Goal: Obtain resource: Download file/media

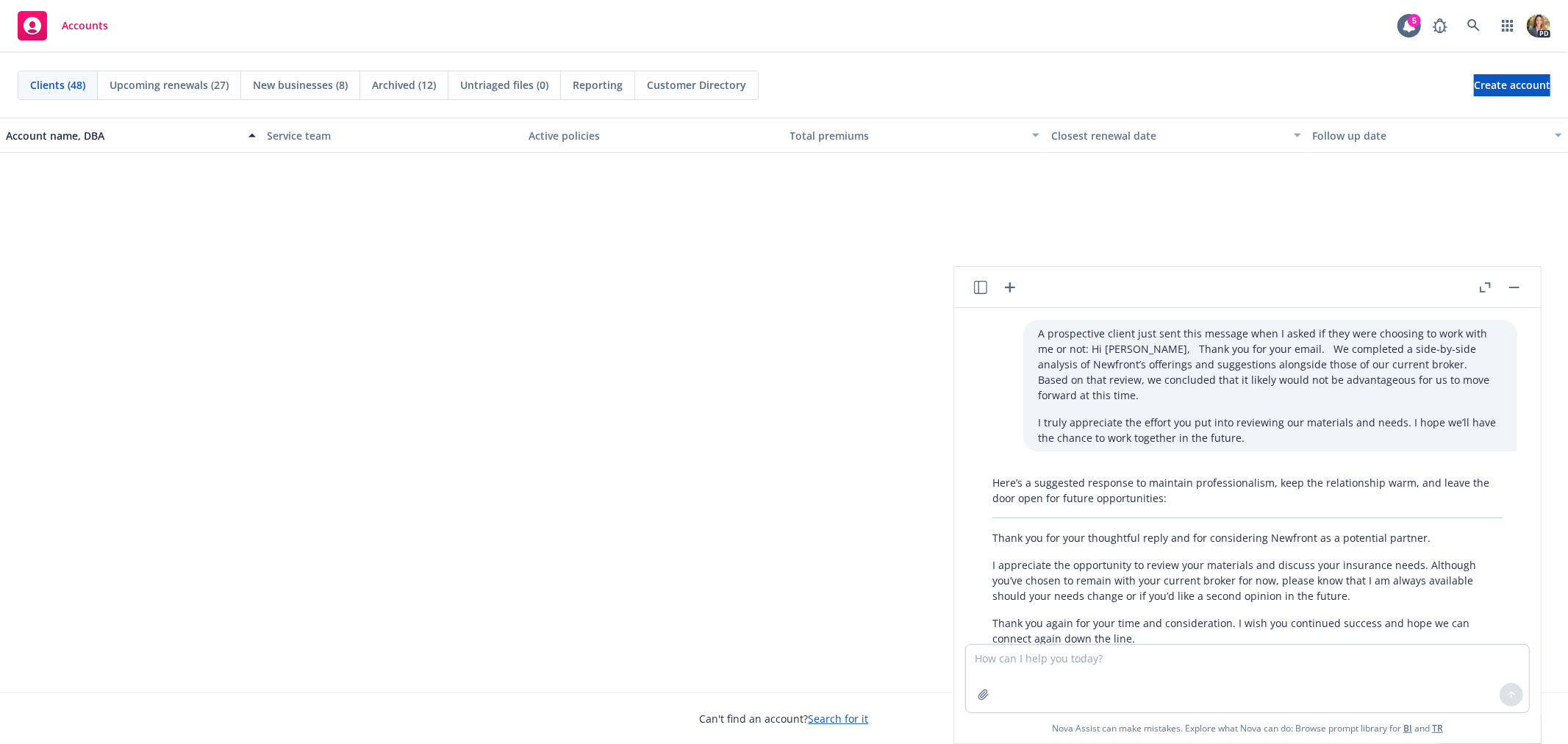
scroll to position [1064, 0]
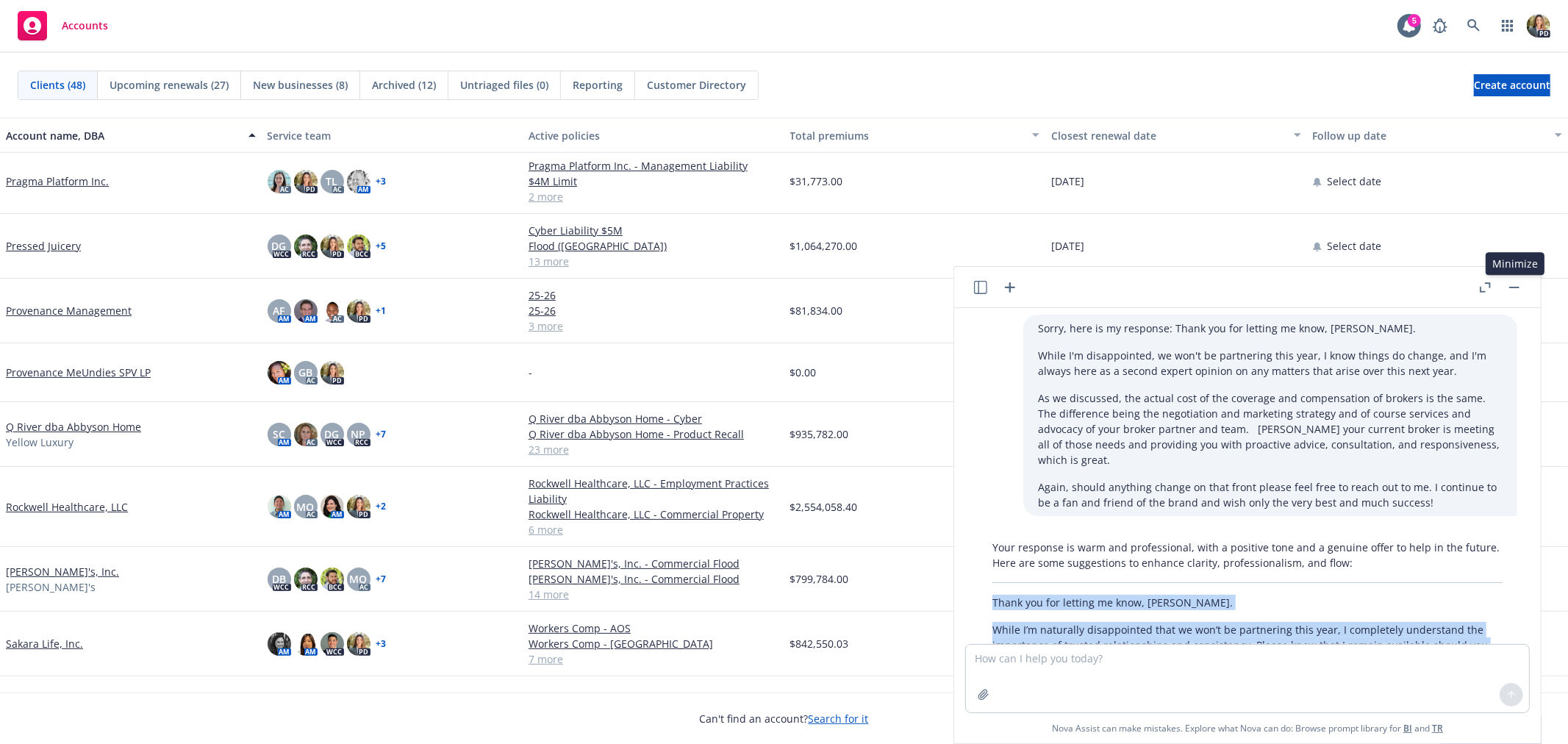
click at [1518, 278] on button at bounding box center [1514, 287] width 18 height 18
click at [1504, 37] on link "button" at bounding box center [1508, 26] width 29 height 29
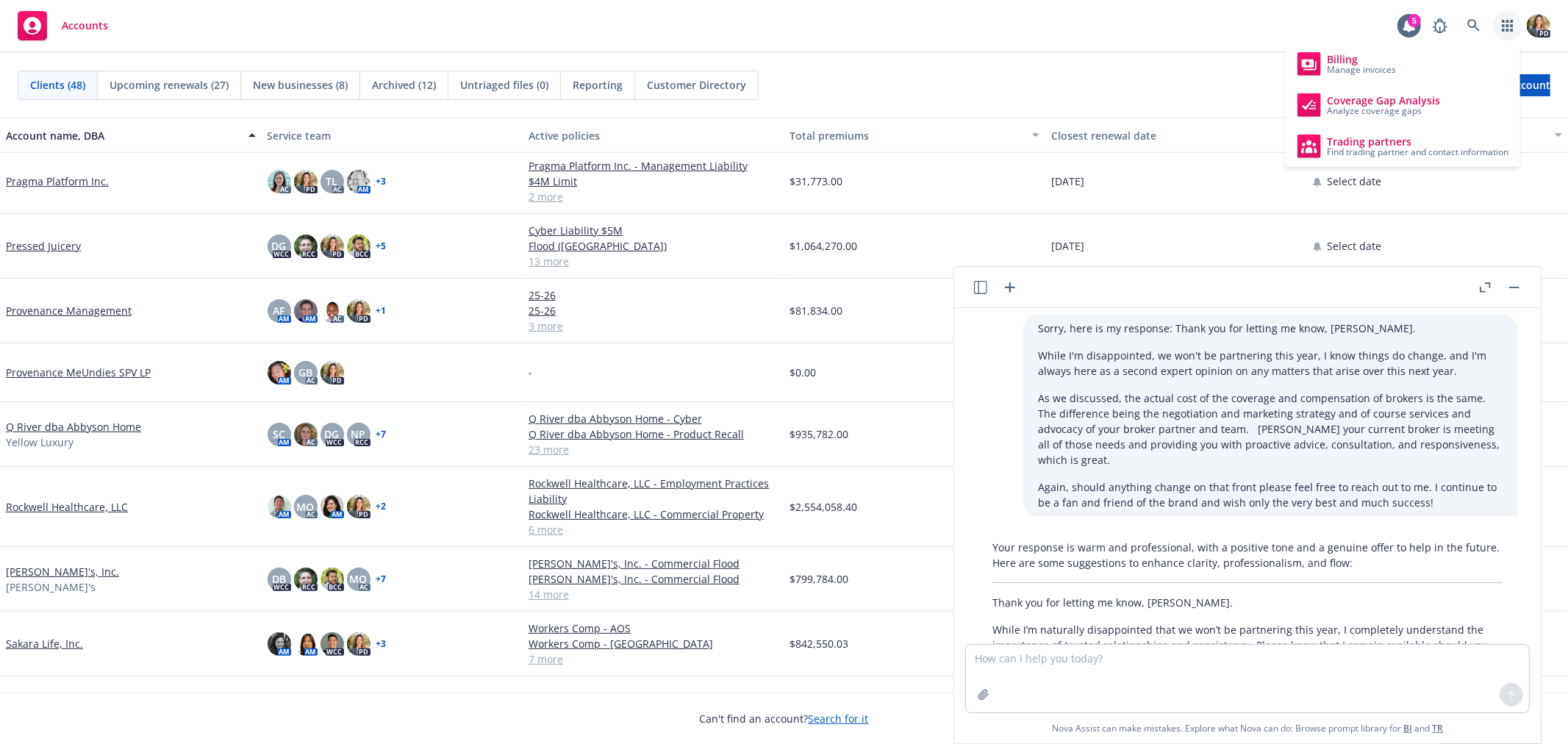
click at [491, 28] on div "Accounts 5 PD" at bounding box center [784, 27] width 1568 height 53
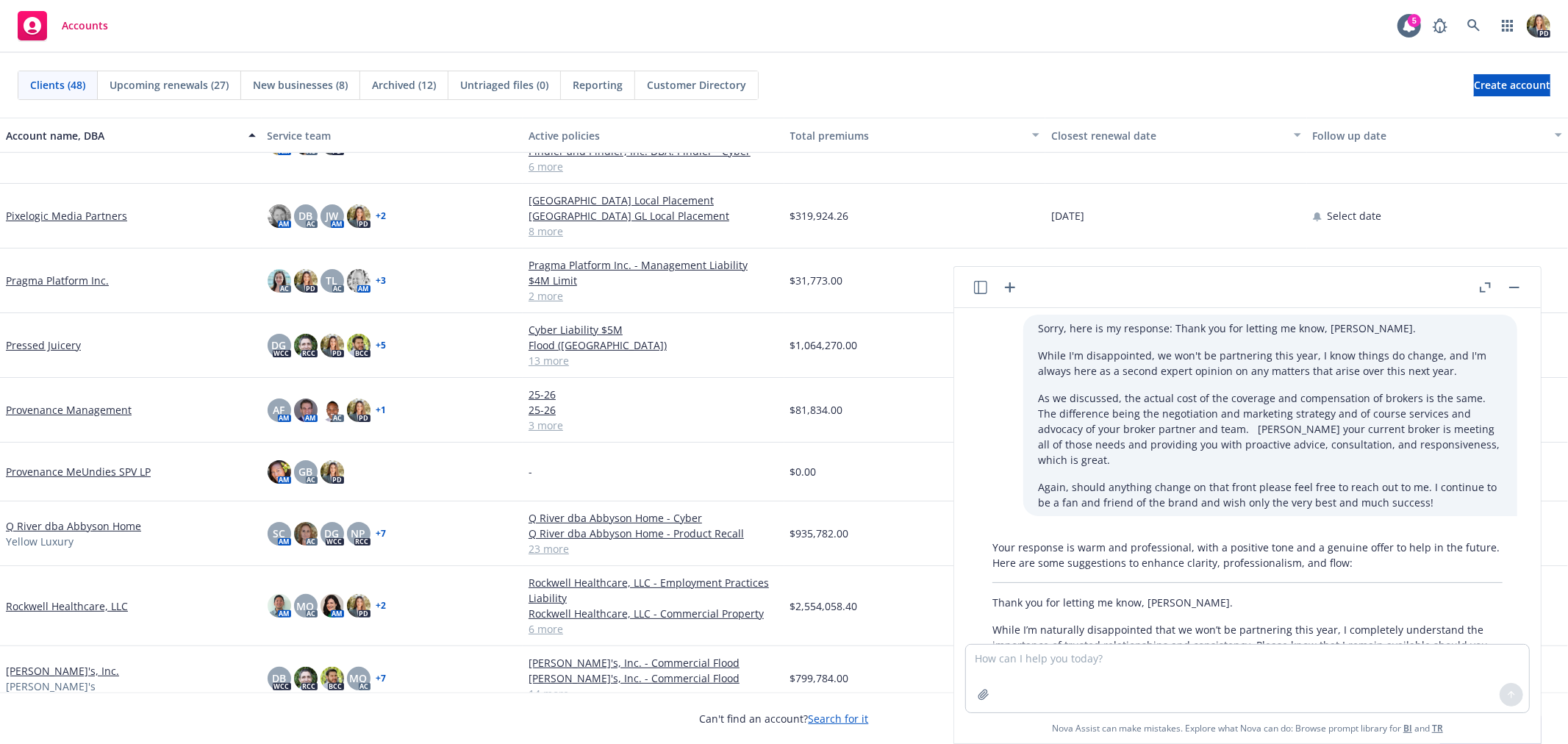
scroll to position [1633, 0]
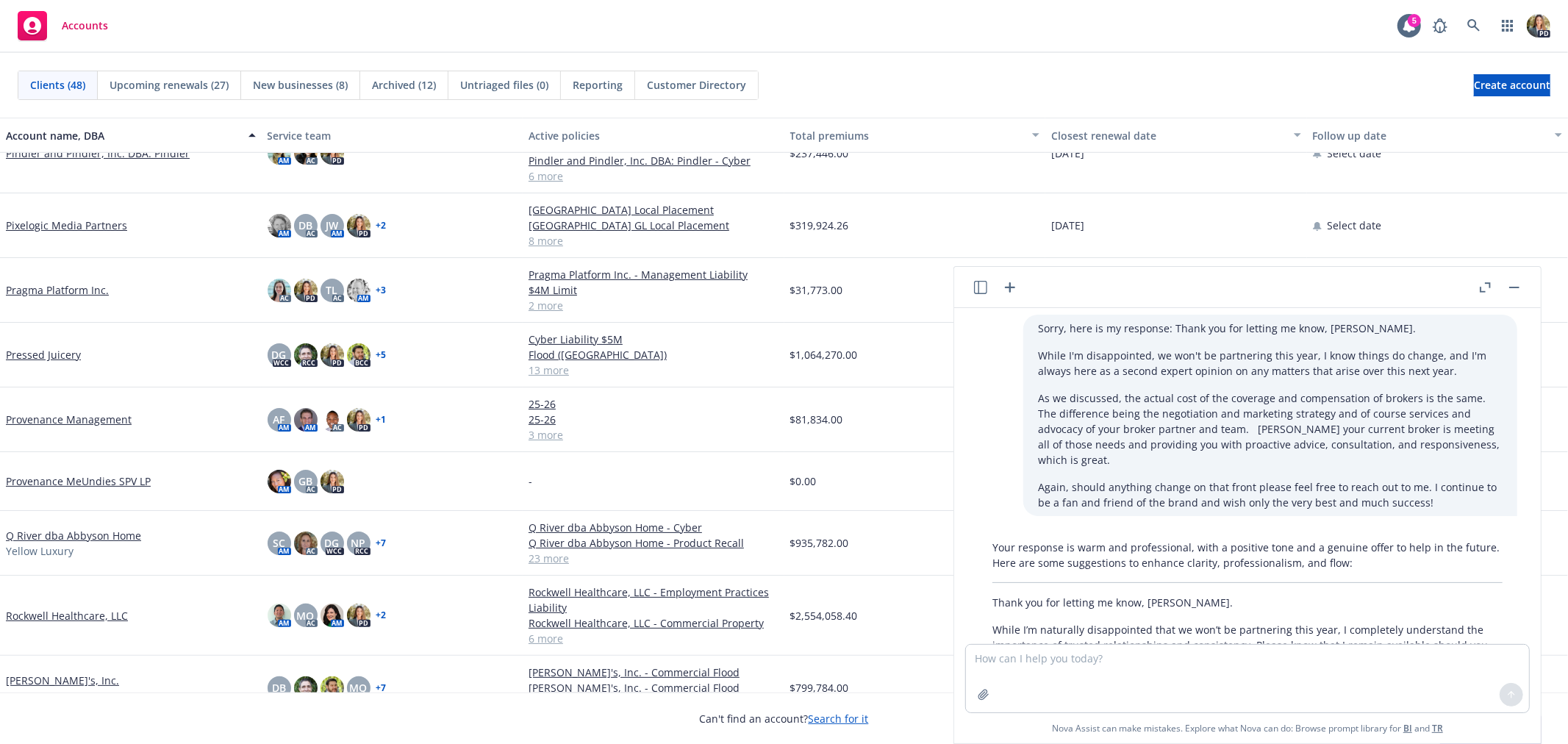
click at [48, 229] on link "Pixelogic Media Partners" at bounding box center [66, 225] width 121 height 15
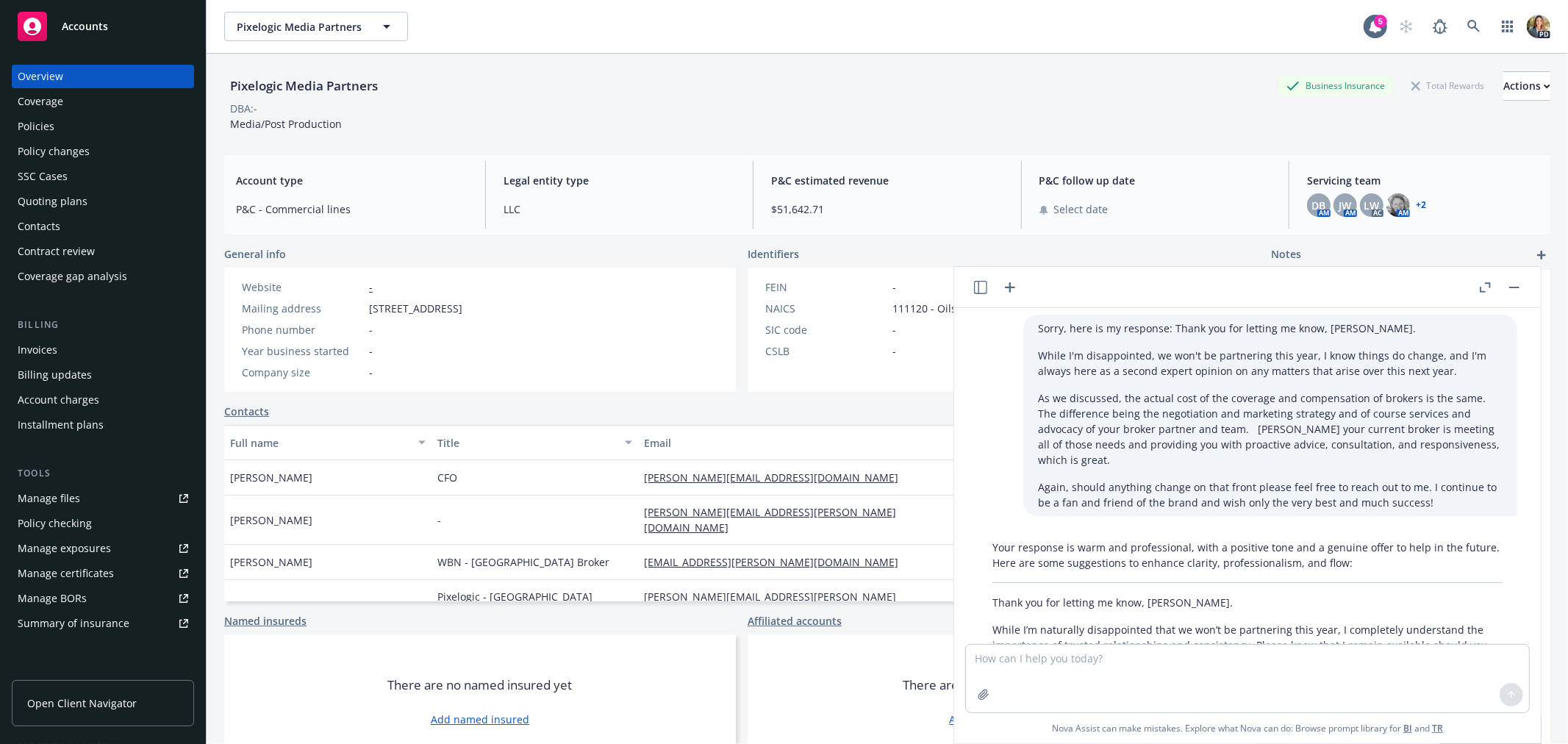
click at [82, 252] on div "Contract review" at bounding box center [57, 251] width 77 height 23
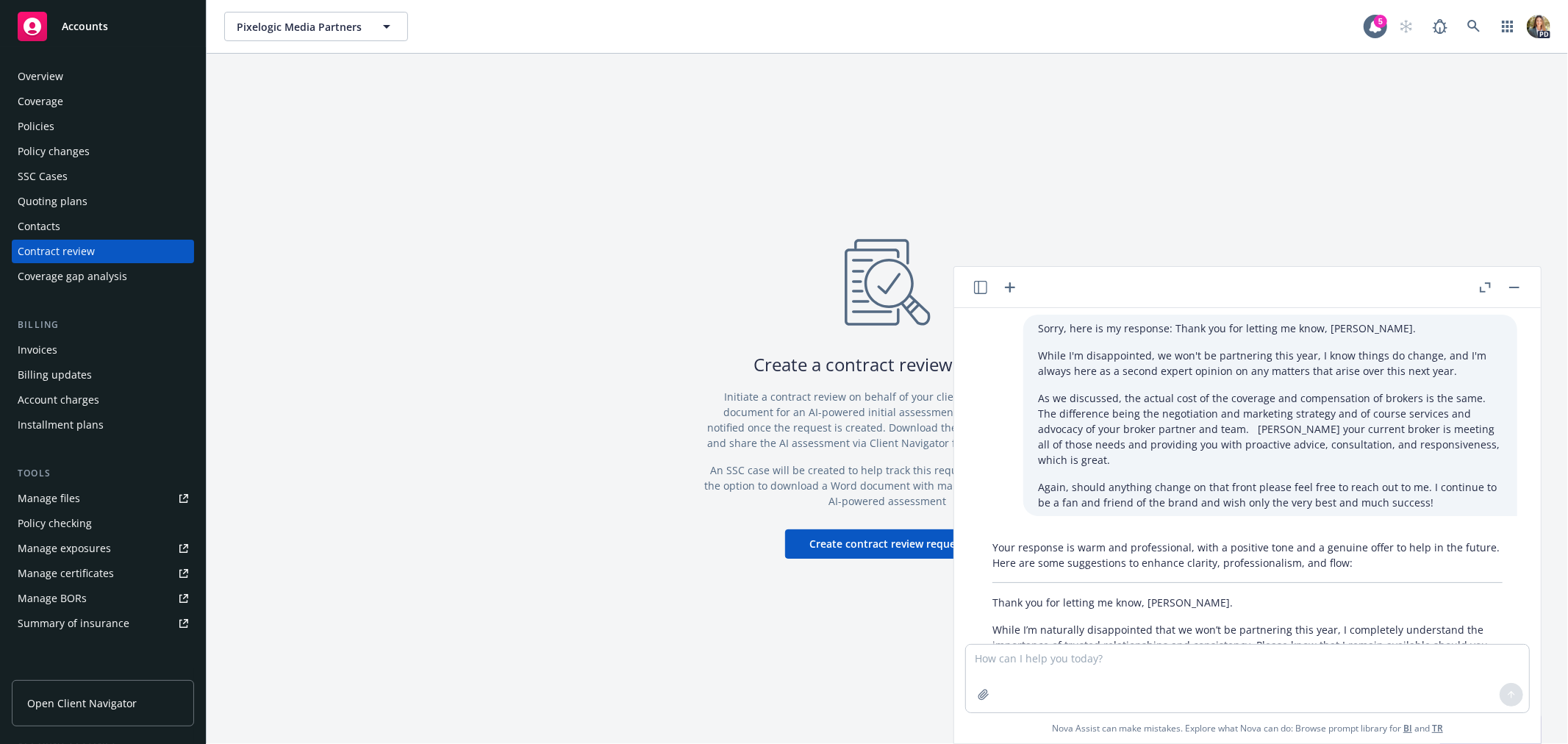
click at [1510, 288] on button "button" at bounding box center [1514, 287] width 18 height 18
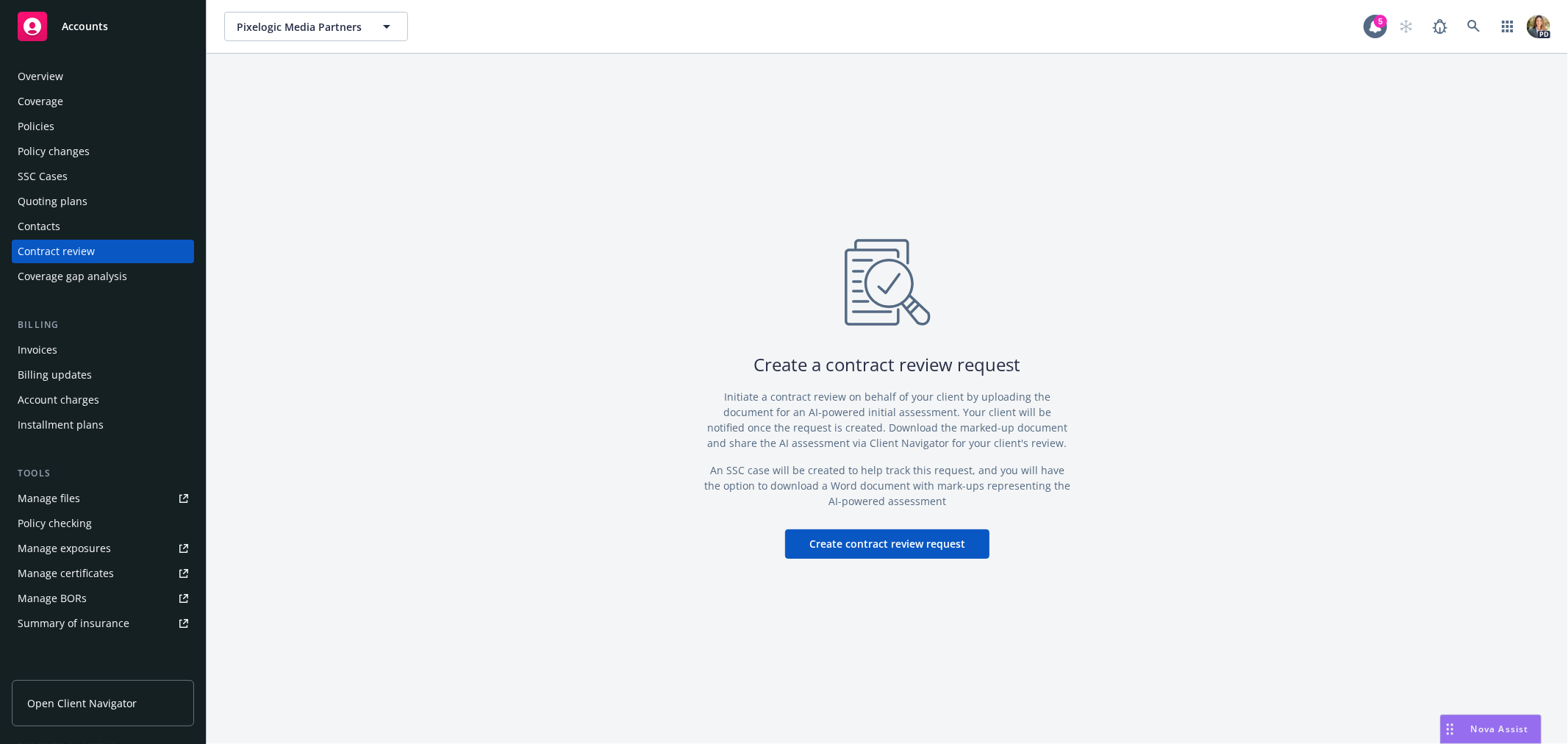
click at [838, 534] on button "Create contract review request" at bounding box center [888, 544] width 204 height 29
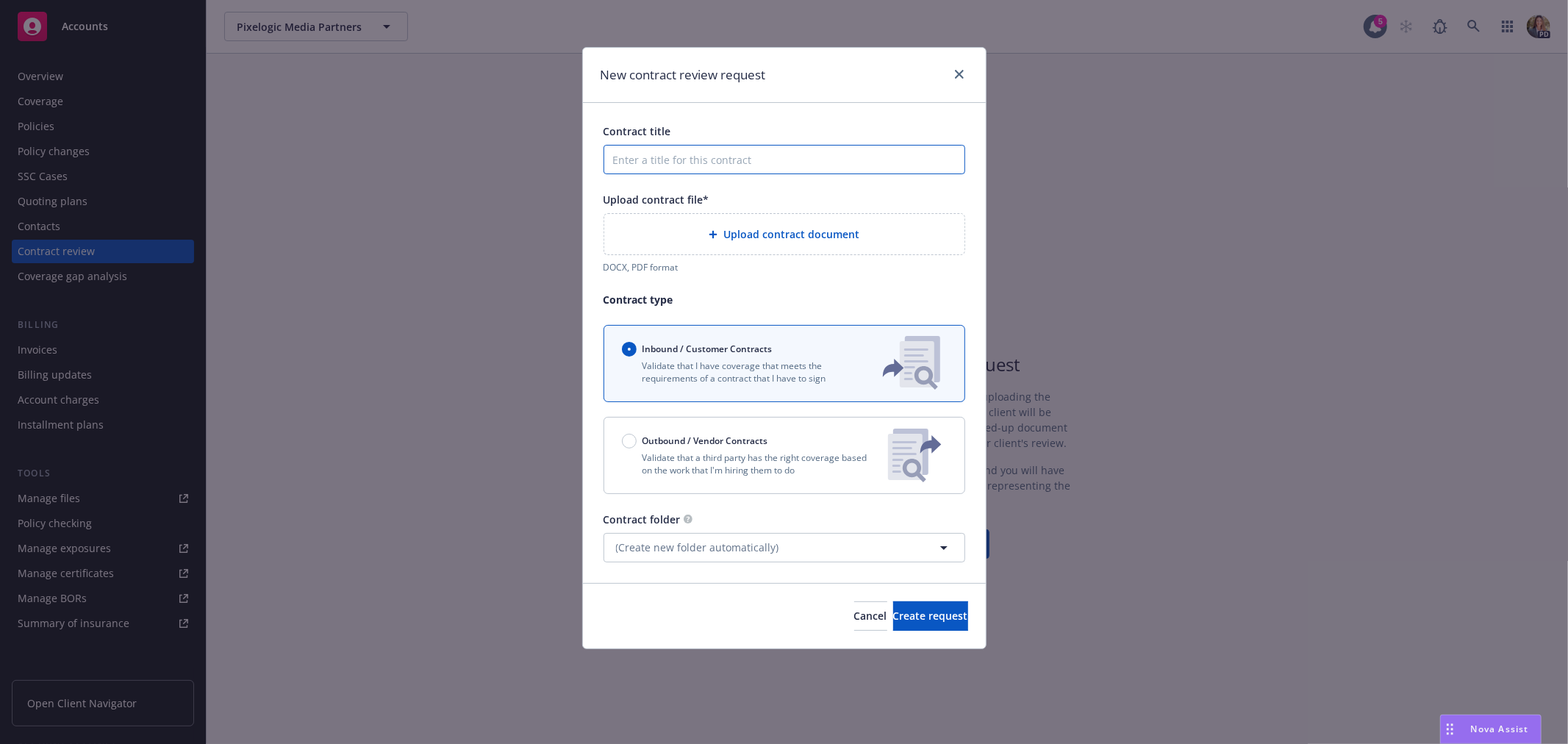
click at [692, 160] on input "Contract title" at bounding box center [784, 160] width 362 height 29
type input "NBCU"
click at [795, 237] on span "Upload contract document" at bounding box center [791, 235] width 136 height 15
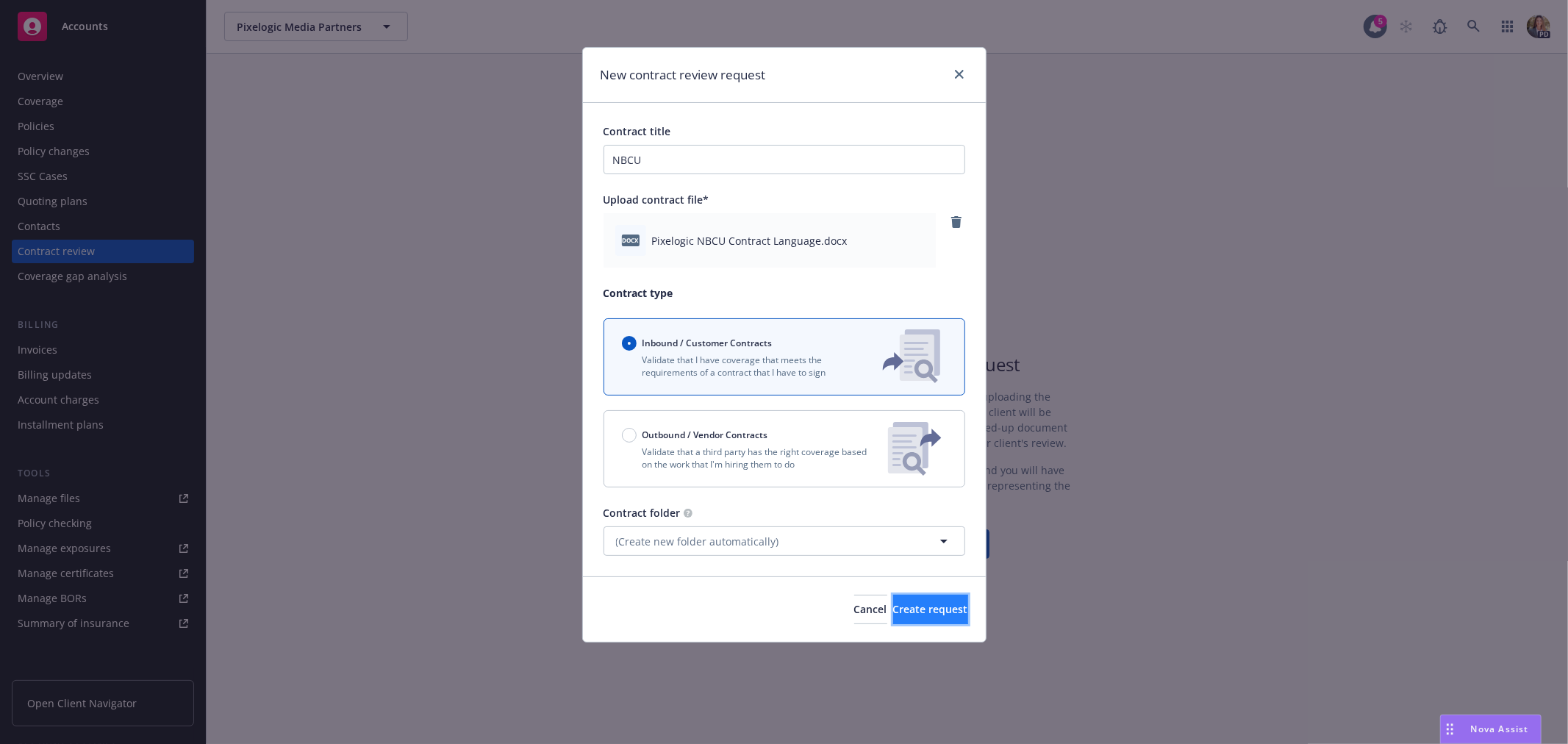
click at [895, 611] on span "Create request" at bounding box center [930, 609] width 75 height 14
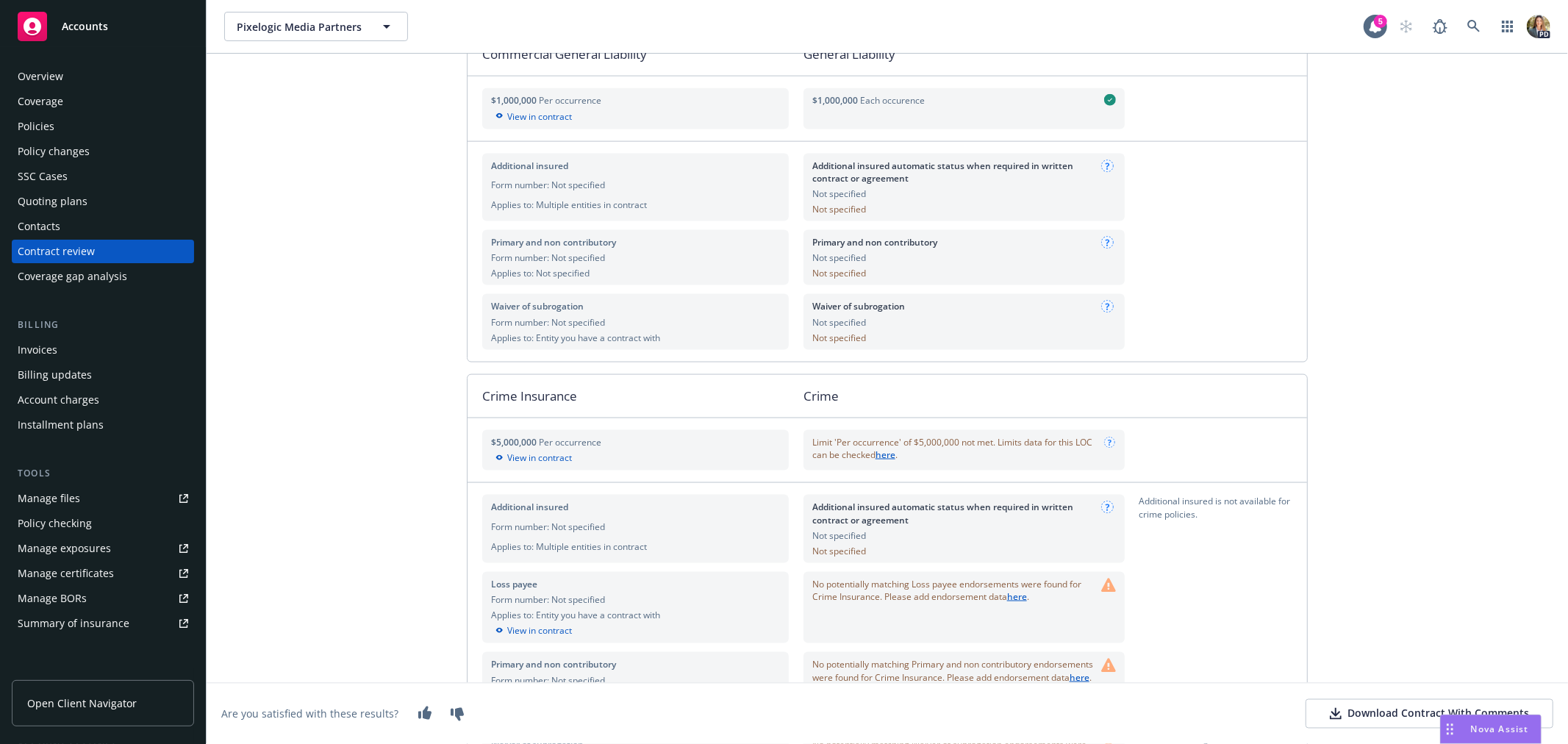
scroll to position [1715, 0]
click at [879, 456] on link "here" at bounding box center [885, 450] width 20 height 13
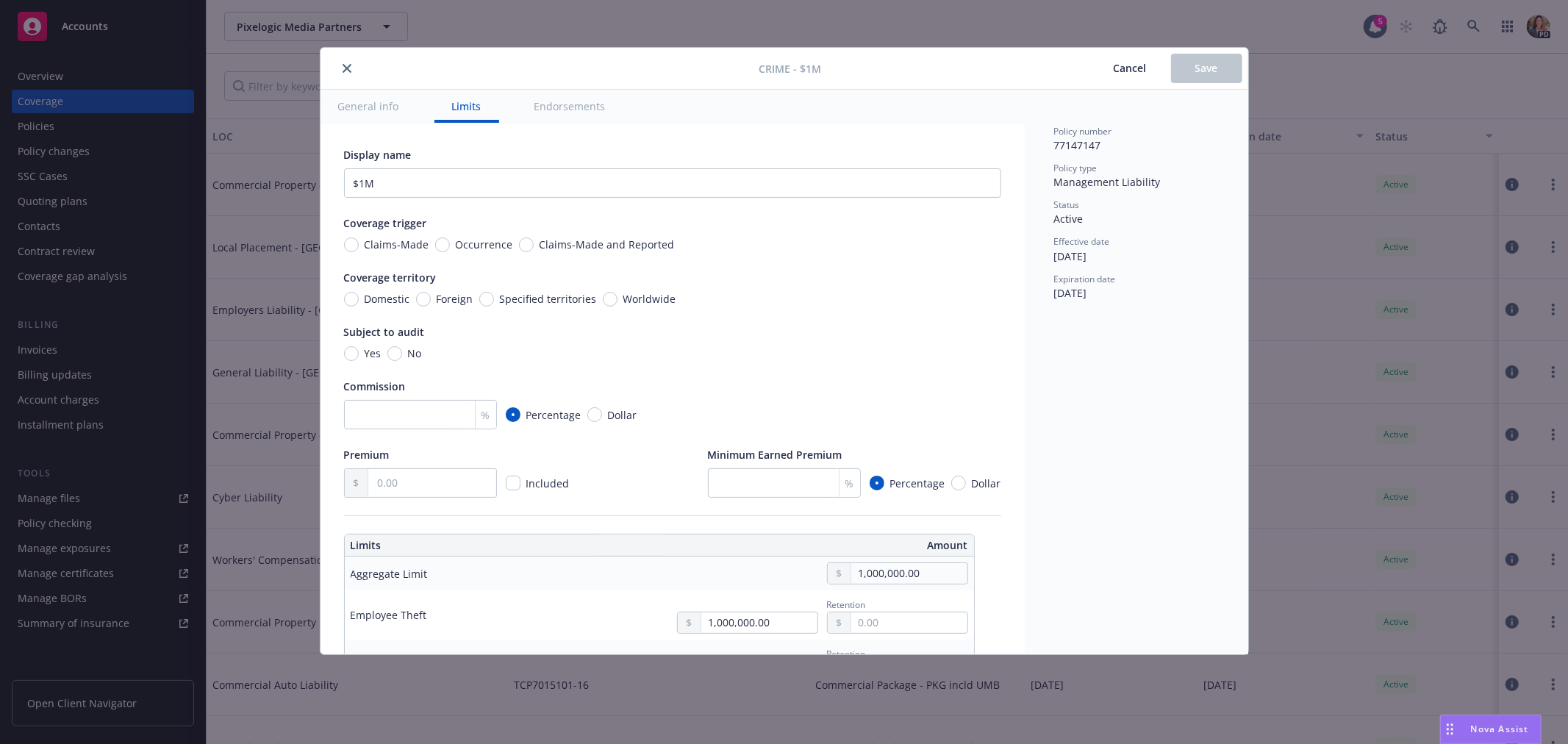
click at [1137, 68] on span "Cancel" at bounding box center [1130, 68] width 34 height 14
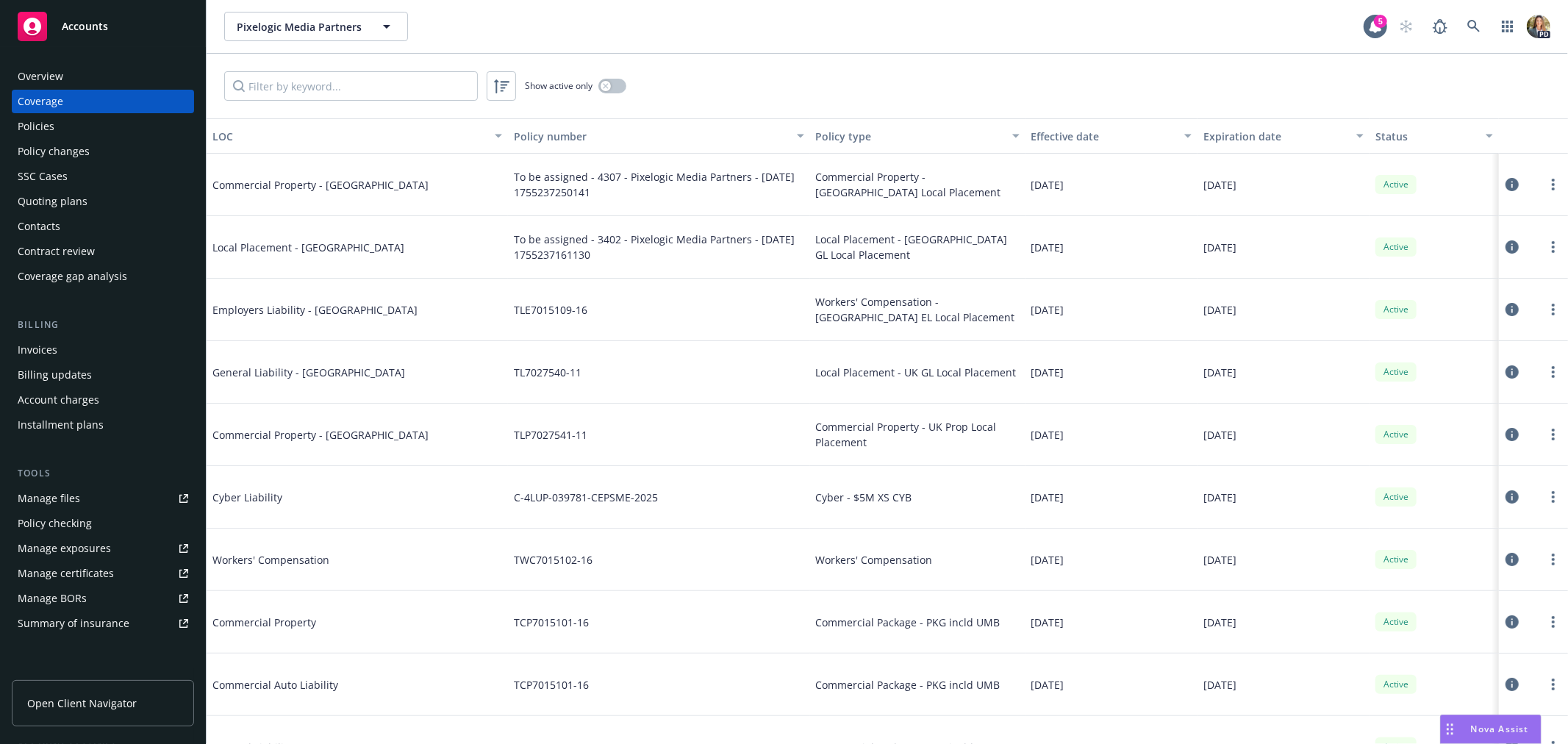
click at [100, 120] on div "Policies" at bounding box center [103, 125] width 171 height 23
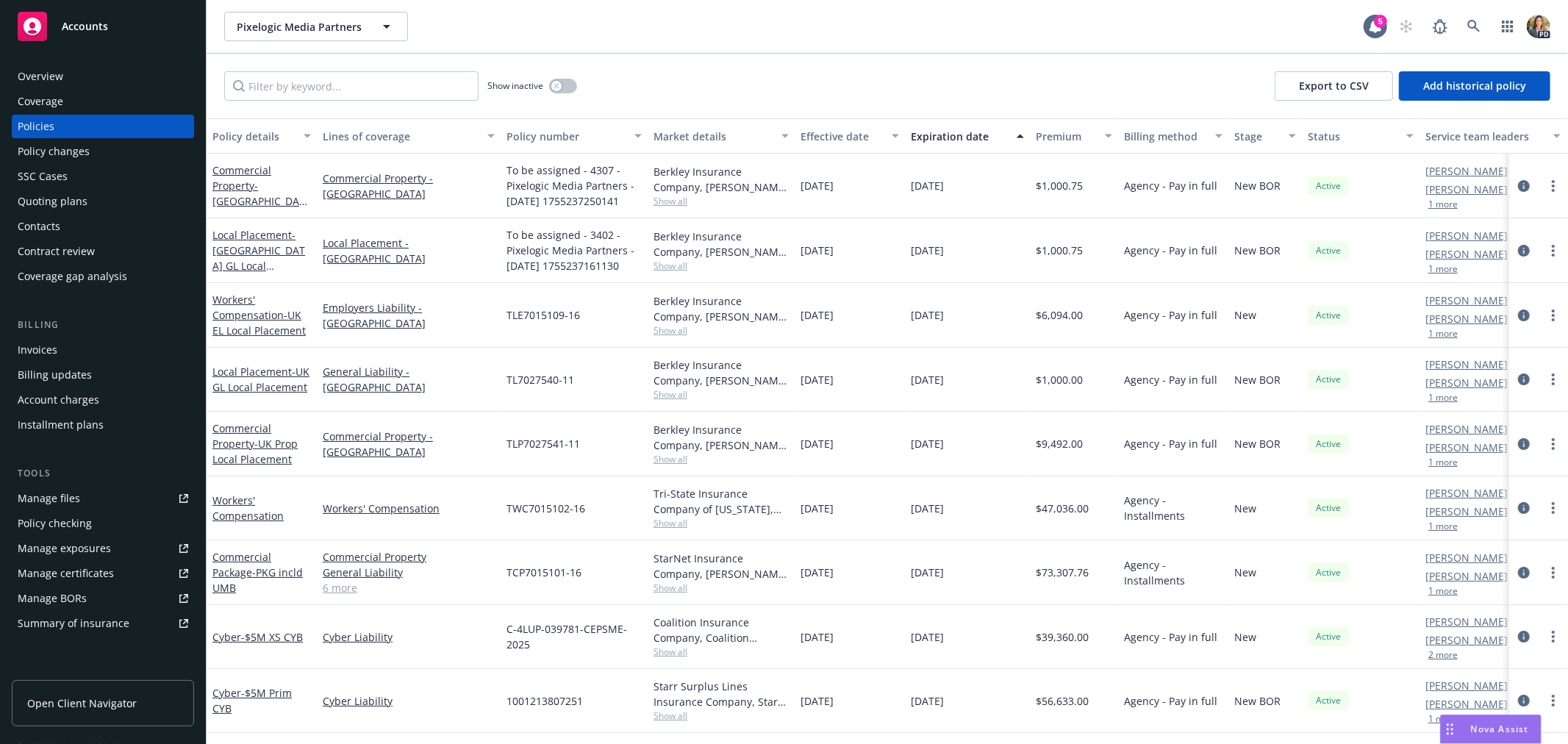
scroll to position [68, 0]
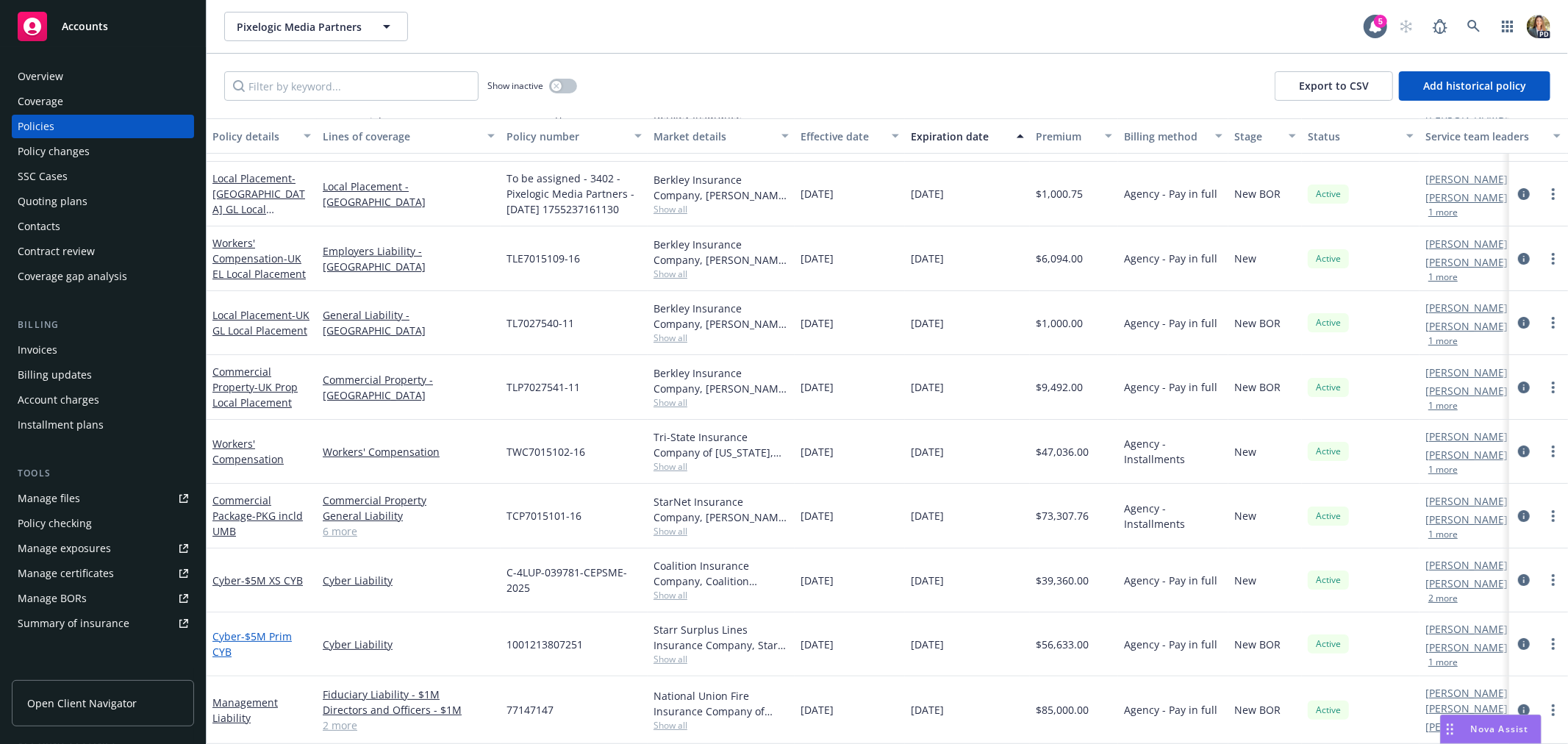
click at [253, 629] on span "- $5M Prim CYB" at bounding box center [252, 643] width 79 height 29
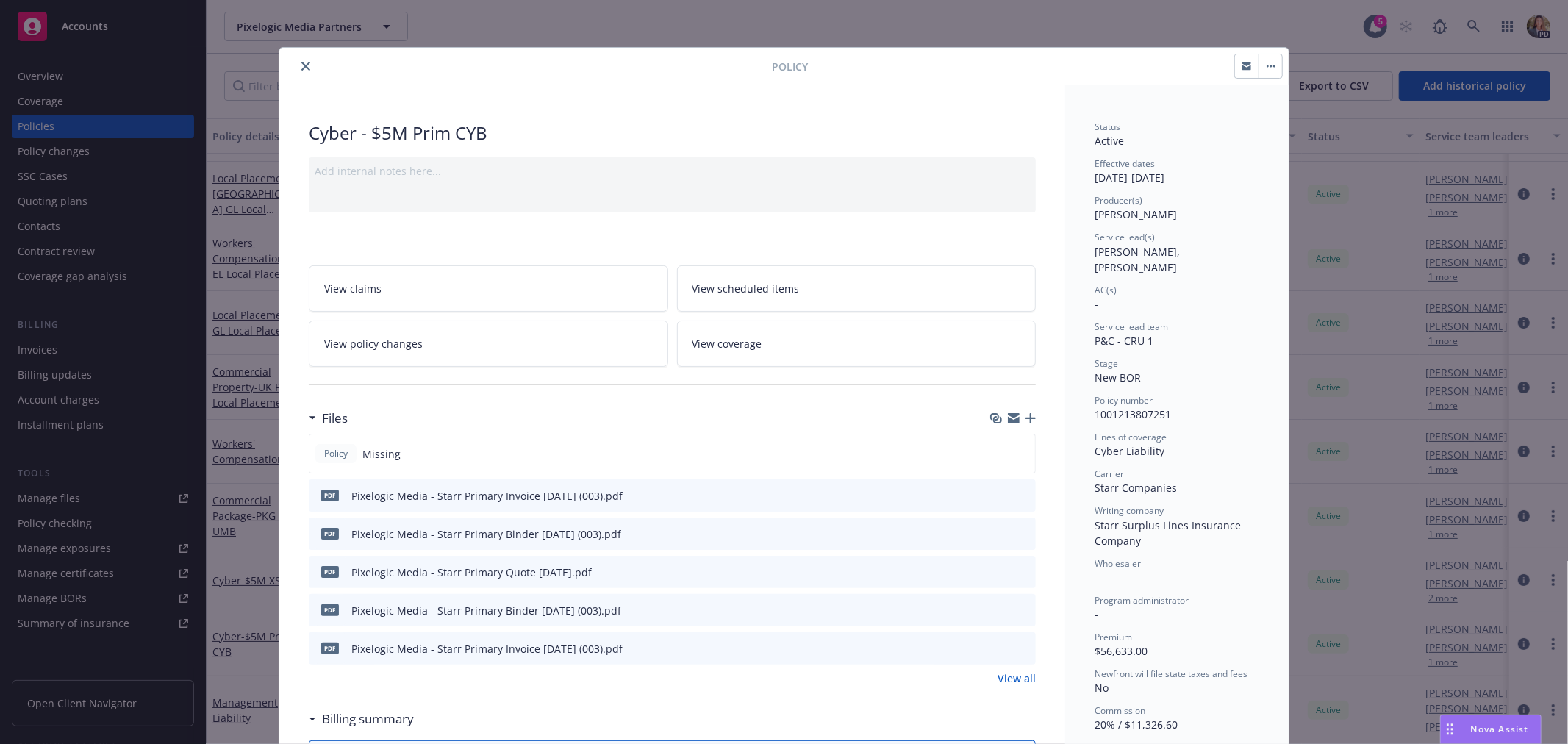
click at [1016, 532] on icon "preview file" at bounding box center [1022, 533] width 13 height 10
click at [302, 64] on icon "close" at bounding box center [306, 66] width 9 height 9
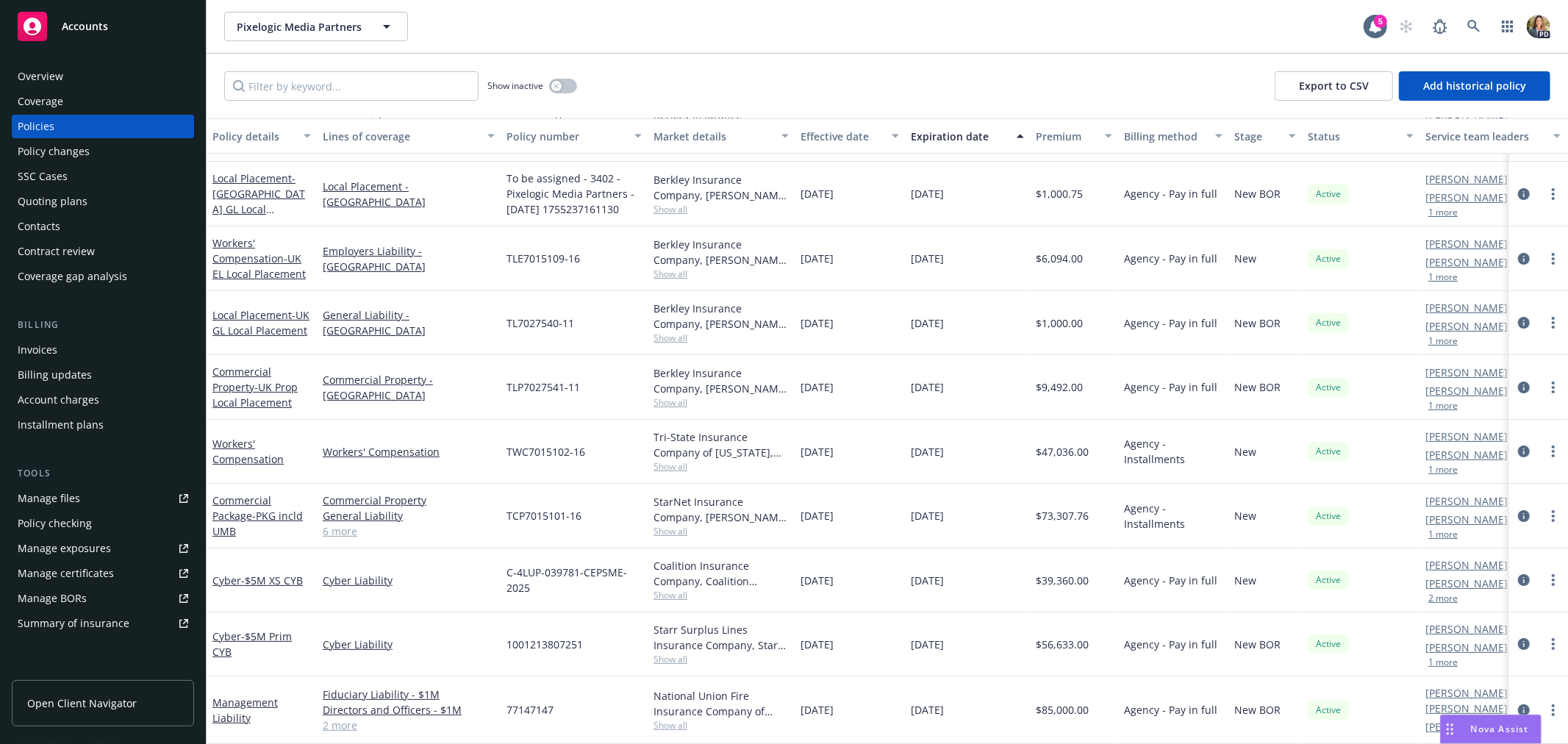
click at [100, 27] on span "Accounts" at bounding box center [85, 27] width 46 height 12
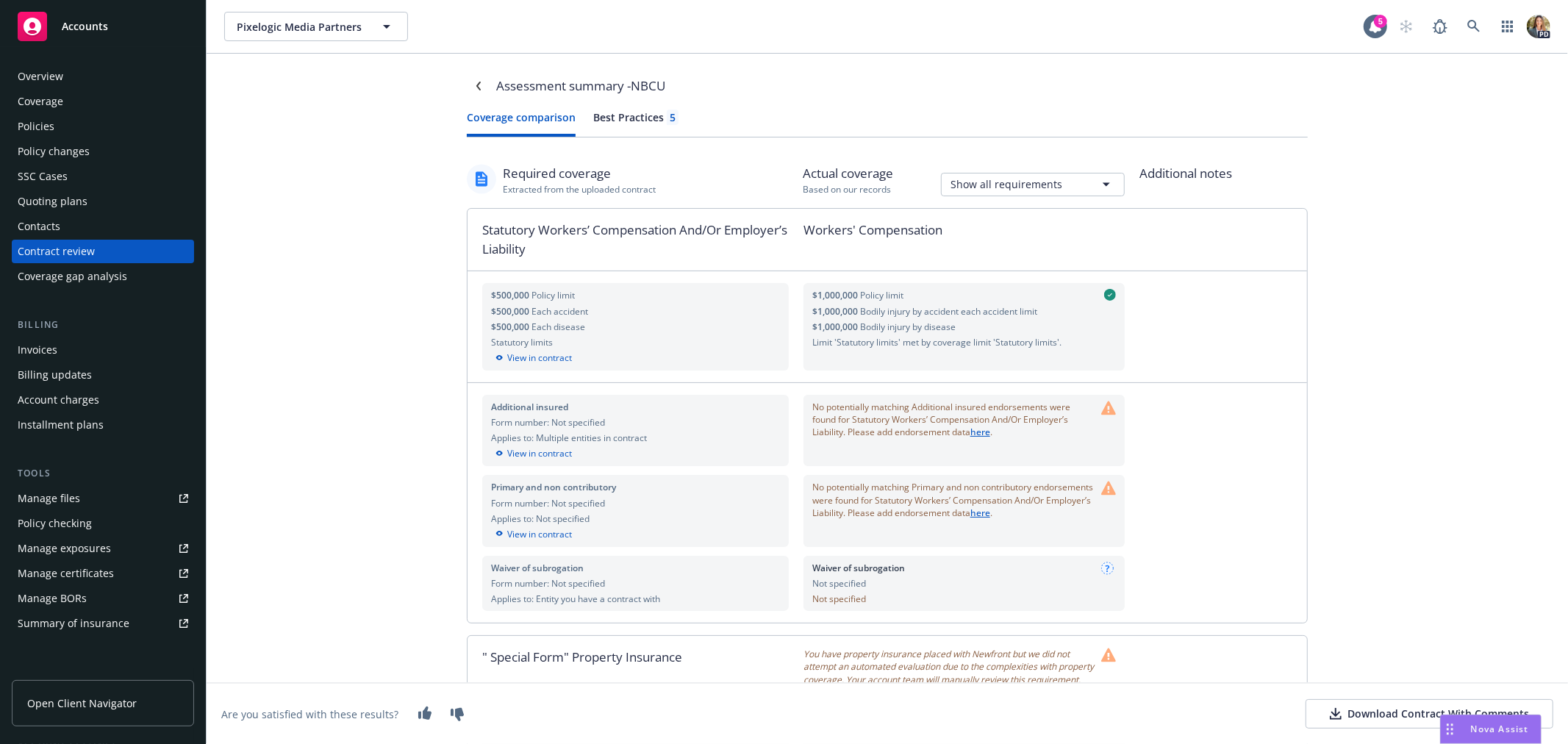
click at [626, 119] on div "Best Practices 5" at bounding box center [636, 117] width 85 height 15
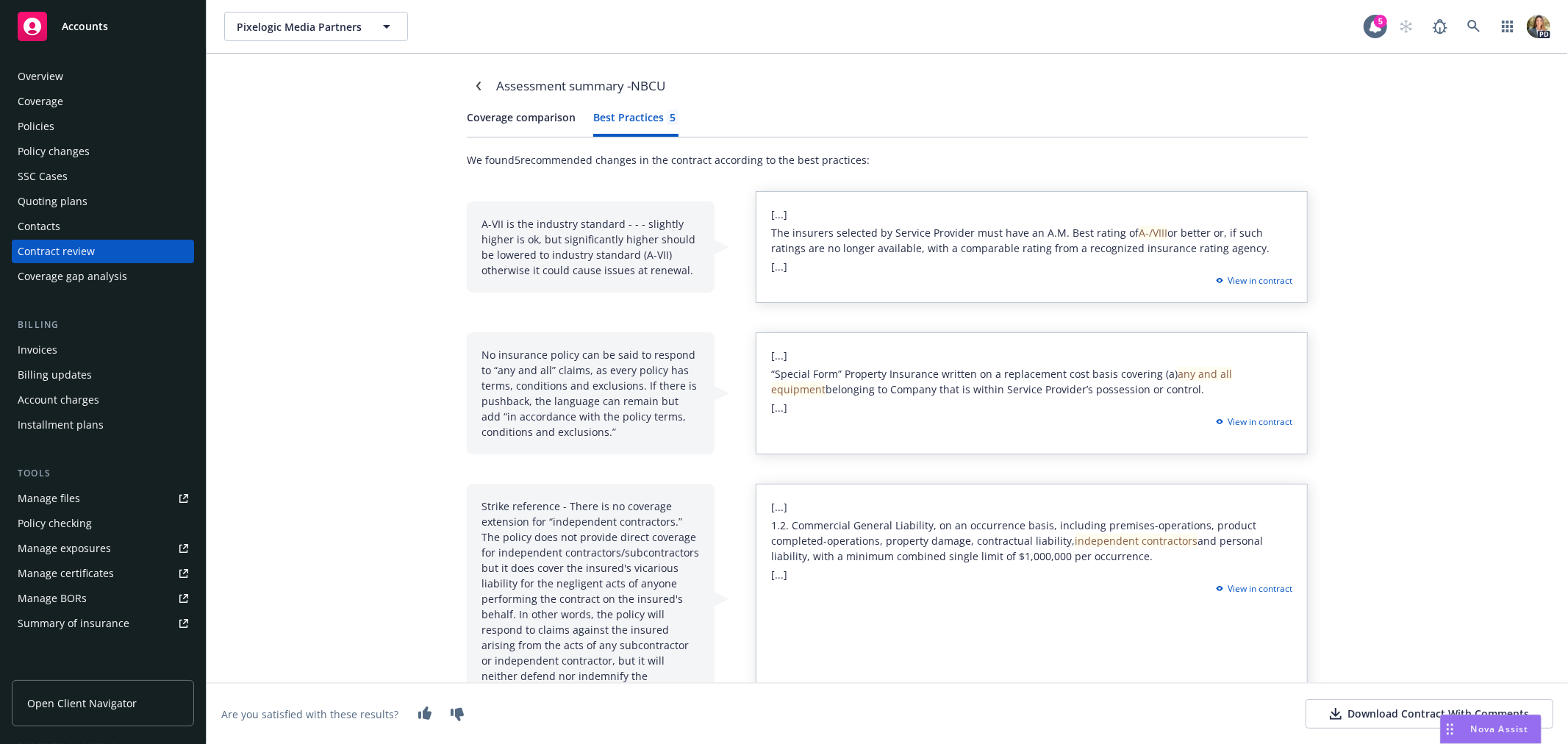
click at [1384, 716] on div "Download Contract With Comments" at bounding box center [1430, 713] width 199 height 15
click at [497, 99] on div "Assessment summary - NBCU Coverage comparison Best Practices 5 We found 5 recom…" at bounding box center [887, 582] width 882 height 1058
click at [498, 110] on button "Coverage comparison" at bounding box center [521, 123] width 109 height 27
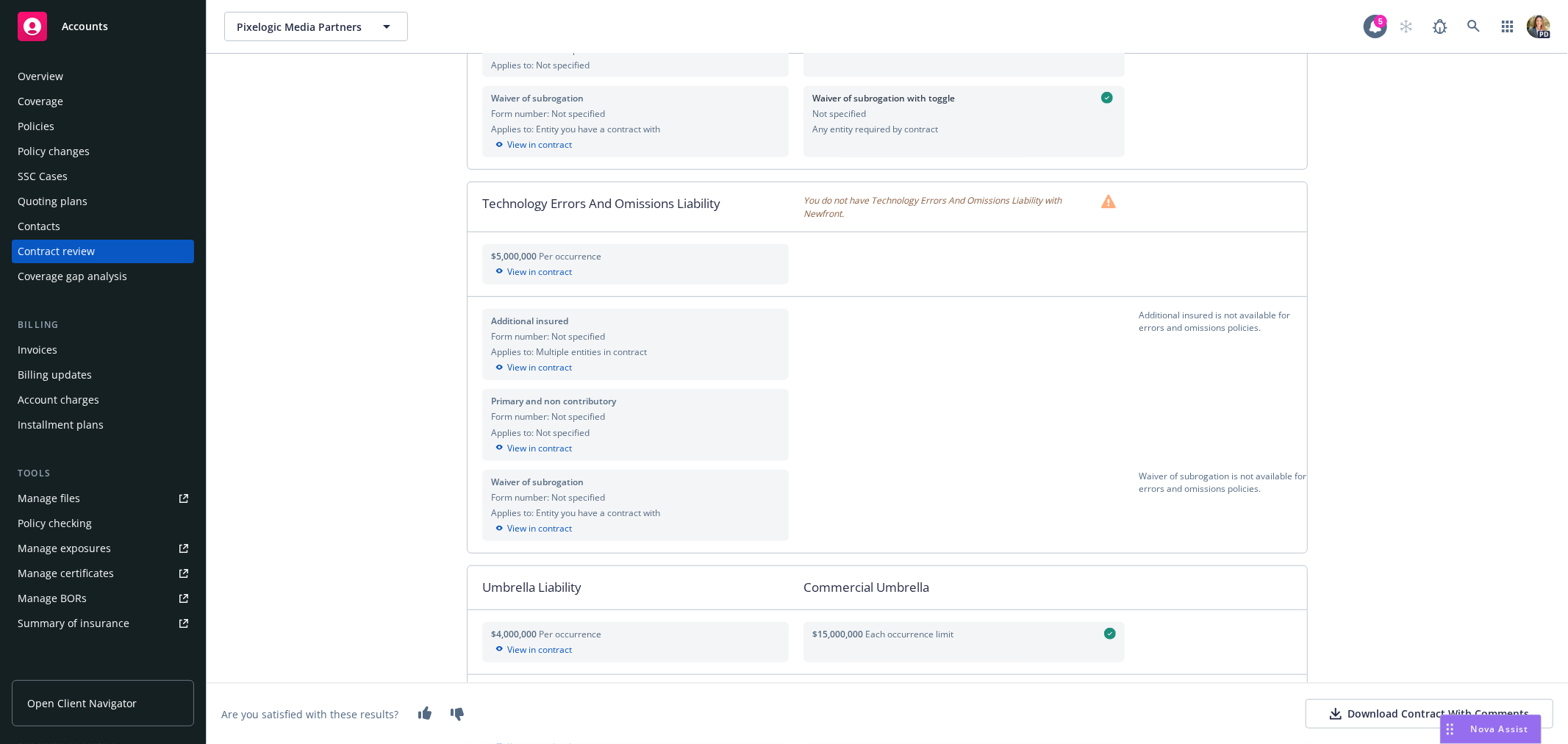
scroll to position [817, 0]
click at [1041, 217] on span "You do not have Technology Errors And Omissions Liability with Newfront." at bounding box center [949, 205] width 292 height 25
click at [1101, 208] on icon at bounding box center [1108, 200] width 15 height 15
click at [1093, 216] on div "You do not have Technology Errors And Omissions Liability with Newfront." at bounding box center [971, 205] width 336 height 25
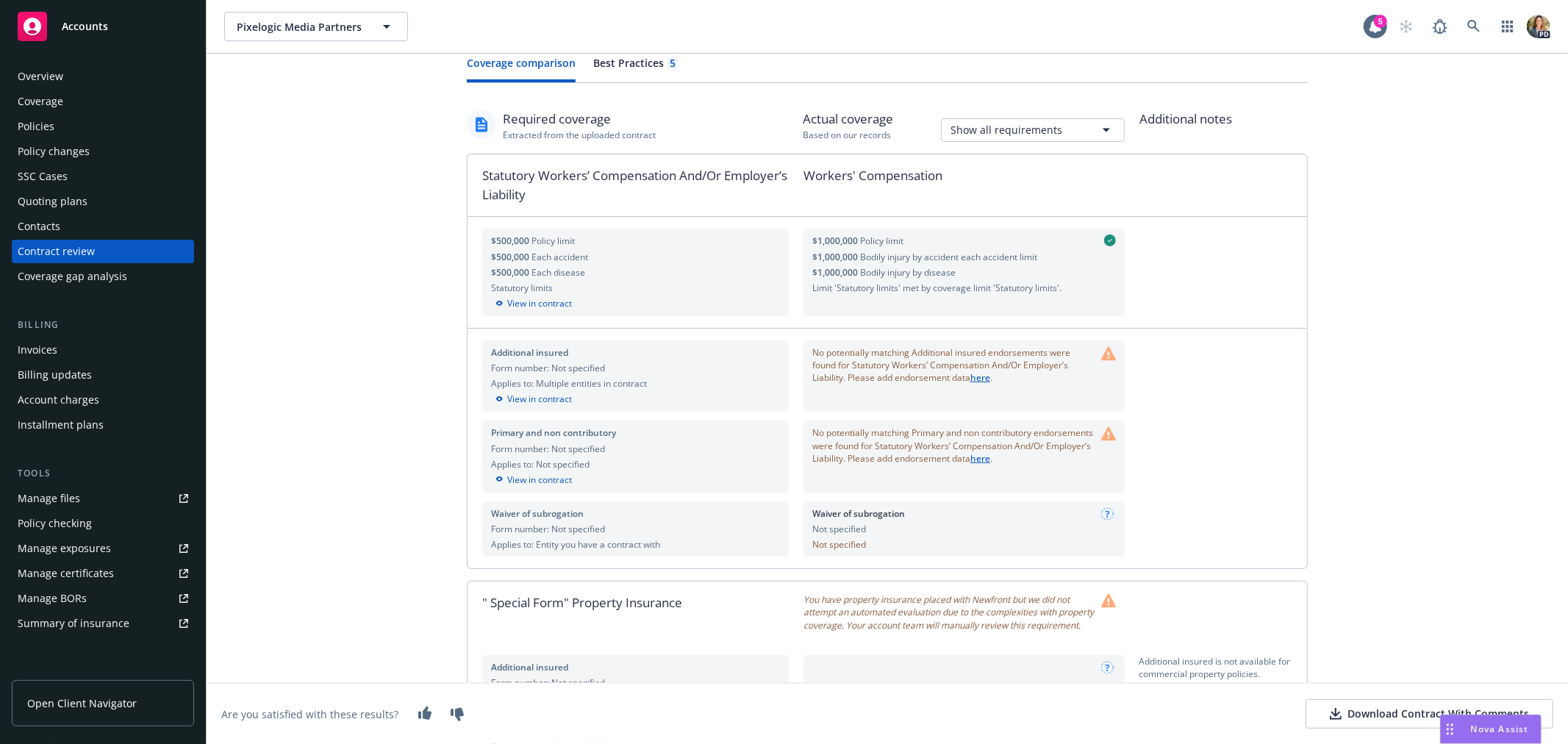
scroll to position [0, 0]
